Goal: Task Accomplishment & Management: Complete application form

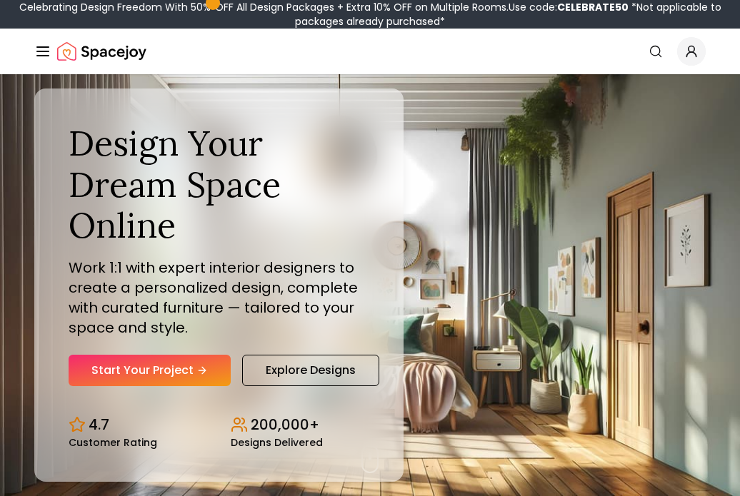
scroll to position [122, 0]
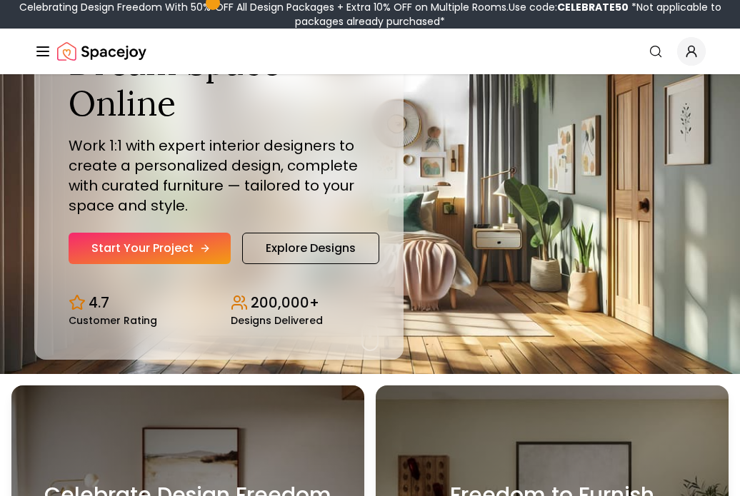
click at [195, 243] on link "Start Your Project" at bounding box center [150, 248] width 162 height 31
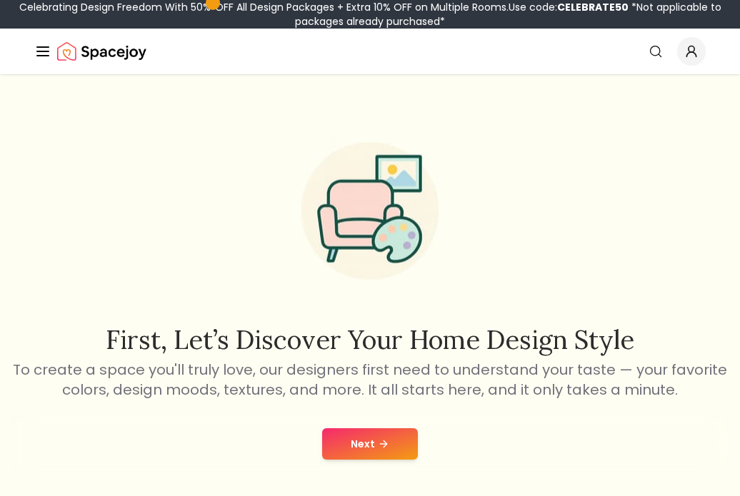
click at [343, 431] on button "Next" at bounding box center [370, 443] width 96 height 31
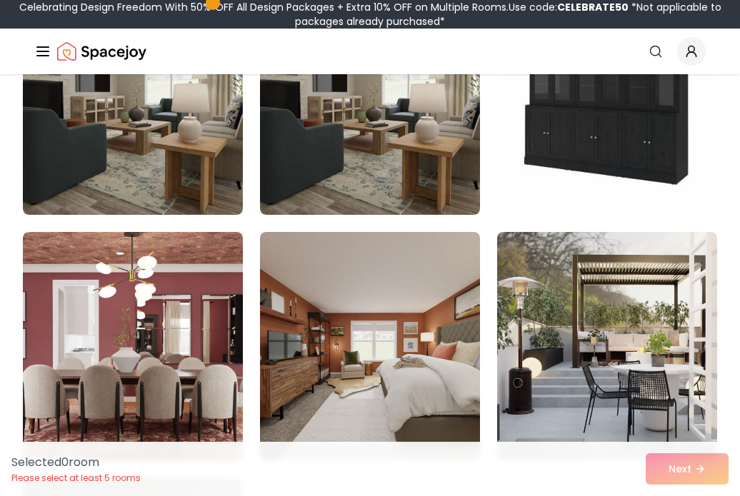
scroll to position [542, 0]
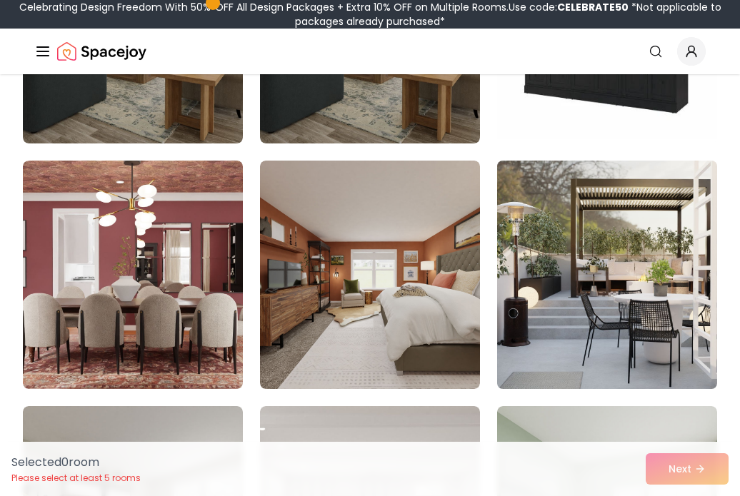
click at [623, 315] on img at bounding box center [606, 275] width 231 height 240
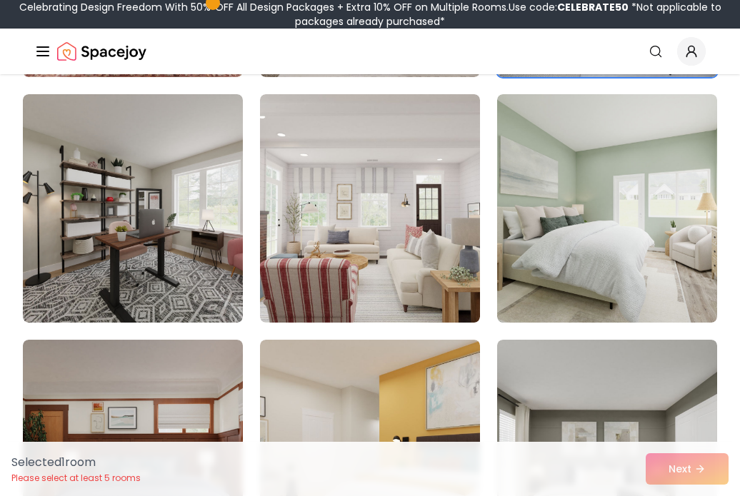
scroll to position [854, 0]
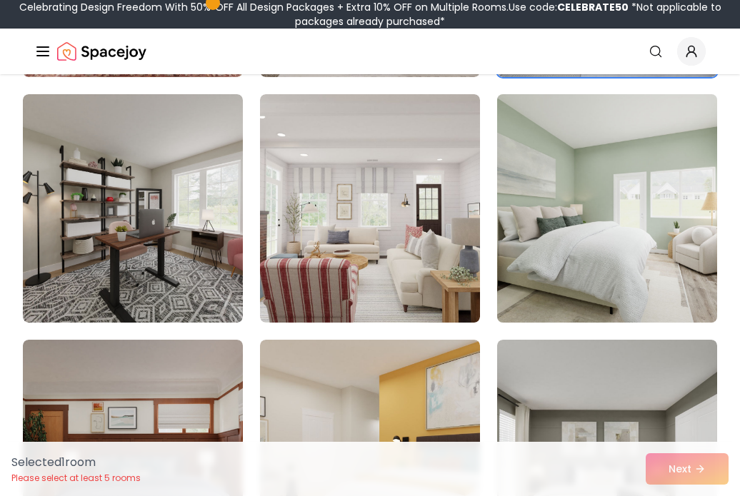
drag, startPoint x: 631, startPoint y: 236, endPoint x: 651, endPoint y: 139, distance: 99.8
click at [651, 139] on img at bounding box center [606, 209] width 231 height 240
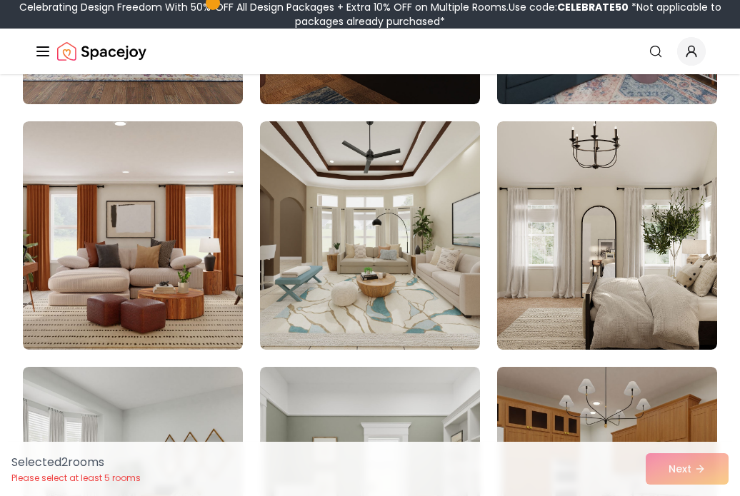
scroll to position [2056, 0]
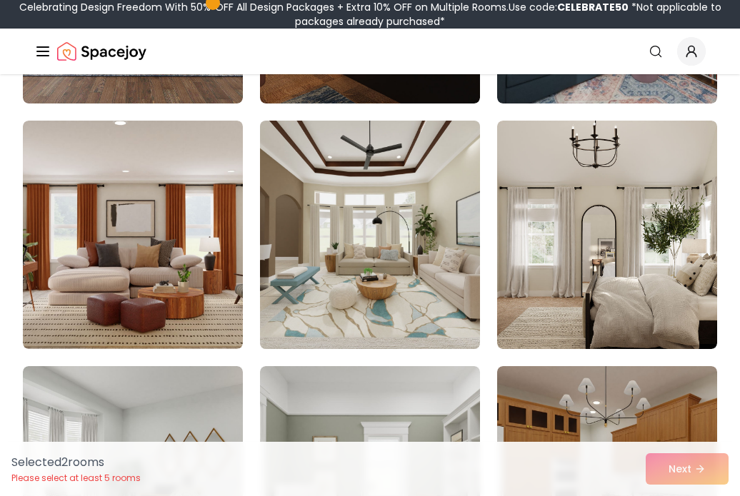
click at [284, 219] on img at bounding box center [369, 235] width 231 height 240
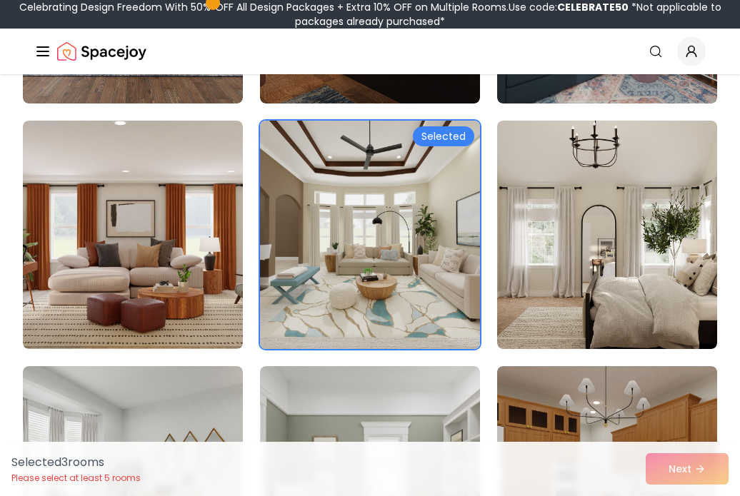
click at [284, 219] on img at bounding box center [369, 235] width 231 height 240
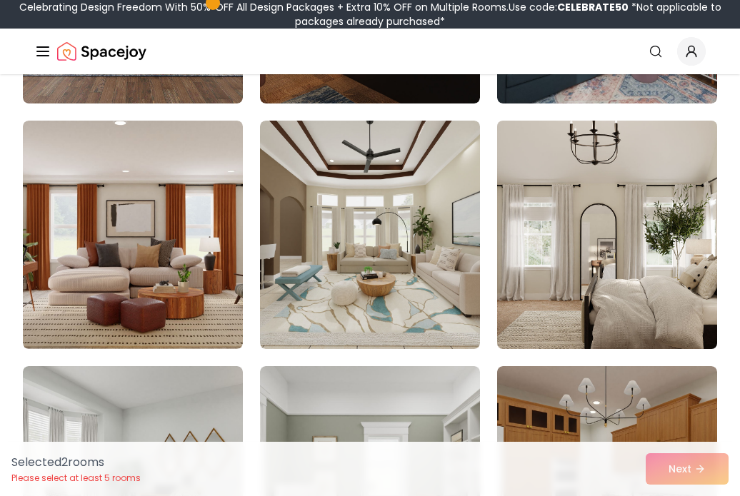
click at [545, 205] on img at bounding box center [606, 235] width 231 height 240
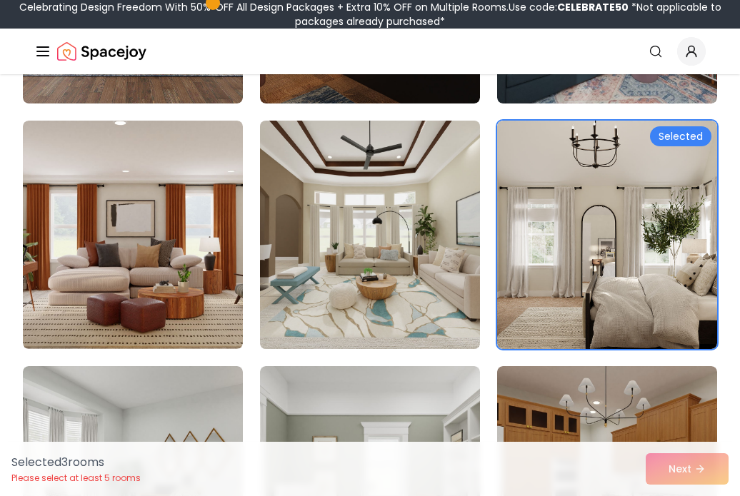
click at [423, 193] on img at bounding box center [369, 235] width 231 height 240
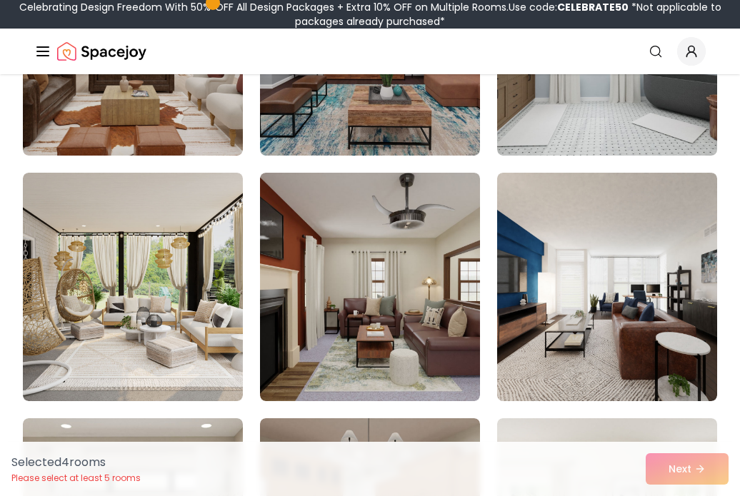
scroll to position [5189, 0]
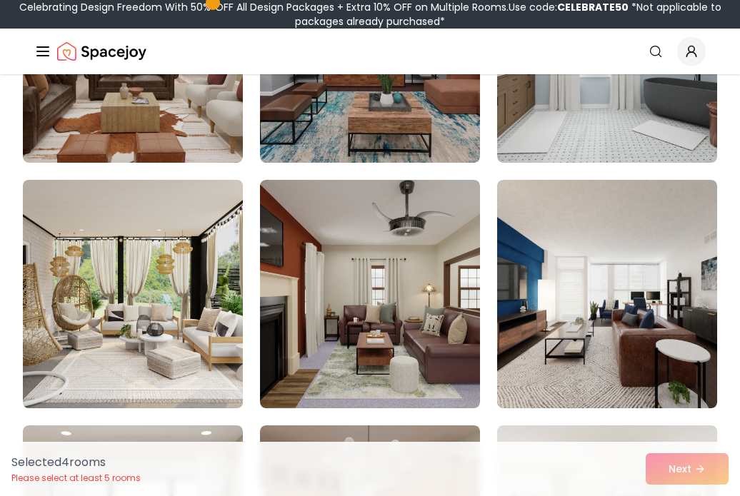
click at [192, 268] on img at bounding box center [132, 294] width 231 height 240
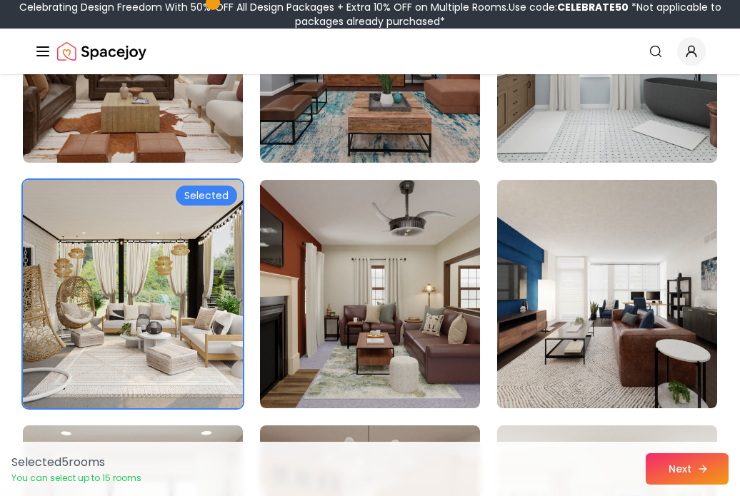
click at [699, 476] on button "Next" at bounding box center [686, 468] width 83 height 31
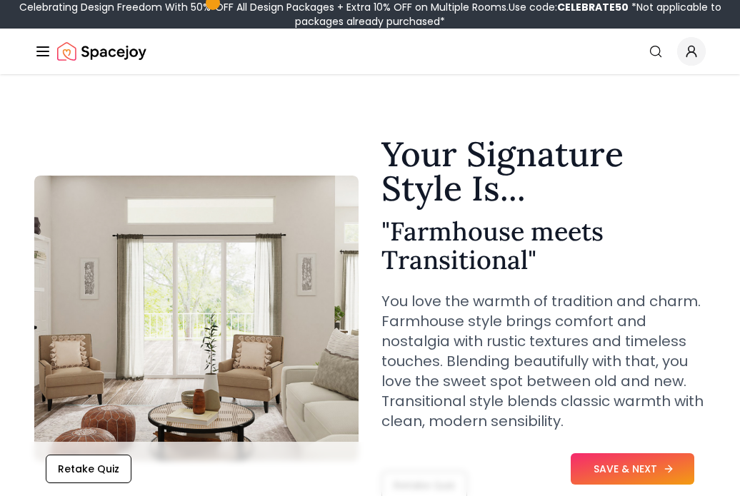
click at [630, 469] on button "SAVE & NEXT" at bounding box center [632, 468] width 124 height 31
